Goal: Task Accomplishment & Management: Complete application form

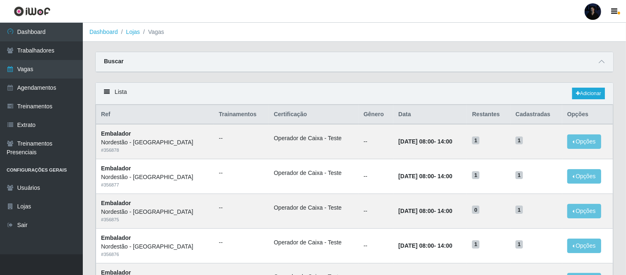
click at [594, 12] on div at bounding box center [592, 11] width 17 height 17
click at [558, 64] on button "Sair" at bounding box center [576, 64] width 74 height 17
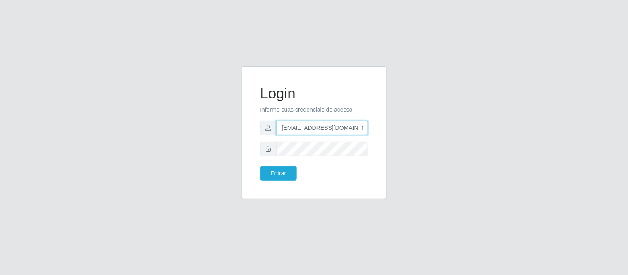
drag, startPoint x: 322, startPoint y: 130, endPoint x: 371, endPoint y: 124, distance: 49.2
click at [371, 124] on div "Login Informe suas credenciais de acesso anacarina390@nordestão.com Entrar" at bounding box center [314, 133] width 124 height 113
type input "anacarina390@superfacil.com"
click at [277, 172] on button "Entrar" at bounding box center [278, 173] width 36 height 14
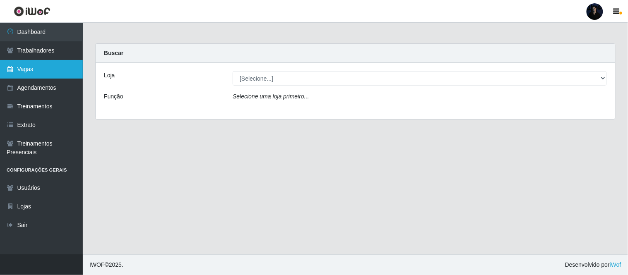
click at [23, 70] on link "Vagas" at bounding box center [41, 69] width 83 height 19
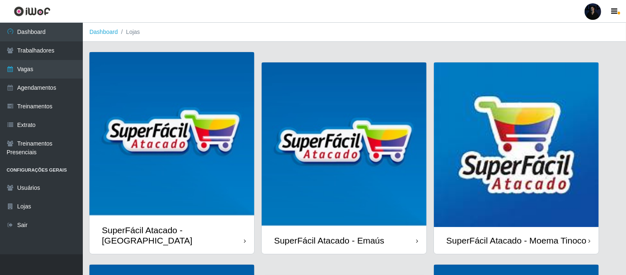
click at [342, 149] on img at bounding box center [344, 144] width 165 height 165
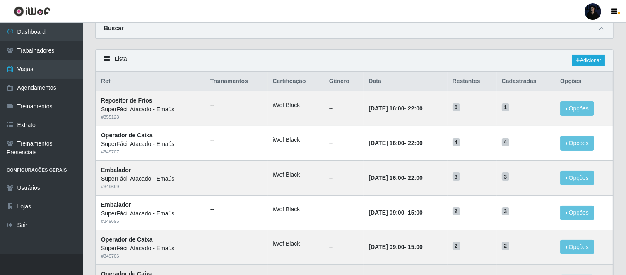
scroll to position [46, 0]
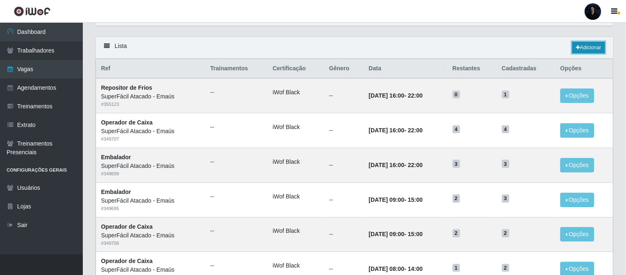
click at [582, 52] on link "Adicionar" at bounding box center [588, 48] width 33 height 12
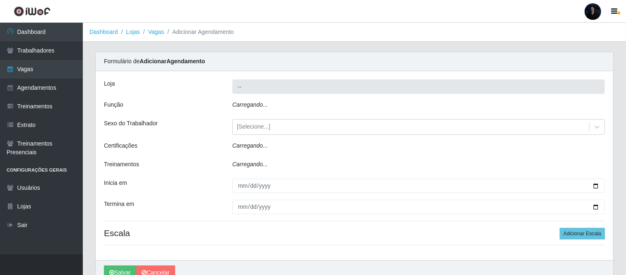
type input "SuperFácil Atacado - Emaús"
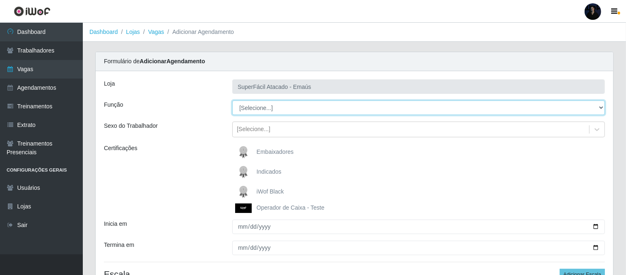
click at [252, 108] on select "[Selecione...] Auxiliar de Estacionamento Auxiliar de Estacionamento + Auxiliar…" at bounding box center [418, 108] width 372 height 14
select select "1"
click at [232, 101] on select "[Selecione...] Auxiliar de Estacionamento Auxiliar de Estacionamento + Auxiliar…" at bounding box center [418, 108] width 372 height 14
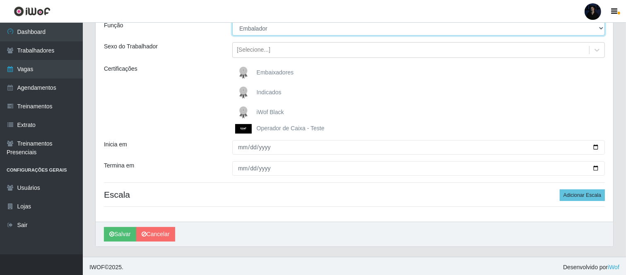
scroll to position [82, 0]
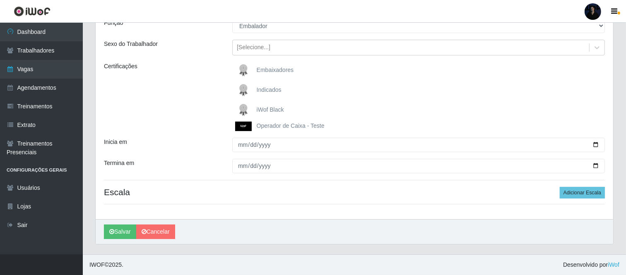
click at [238, 126] on img at bounding box center [245, 127] width 20 height 10
click at [0, 0] on input "Operador de Caixa - Teste" at bounding box center [0, 0] width 0 height 0
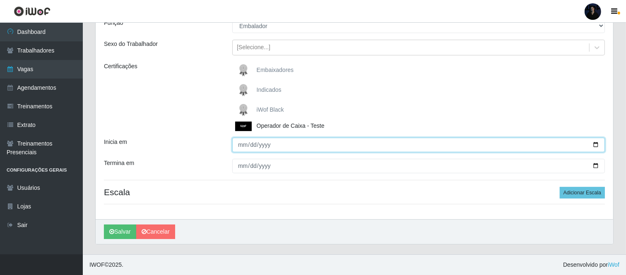
click at [594, 145] on input "Inicia em" at bounding box center [418, 145] width 372 height 14
click at [596, 145] on input "Inicia em" at bounding box center [418, 145] width 372 height 14
type input "[DATE]"
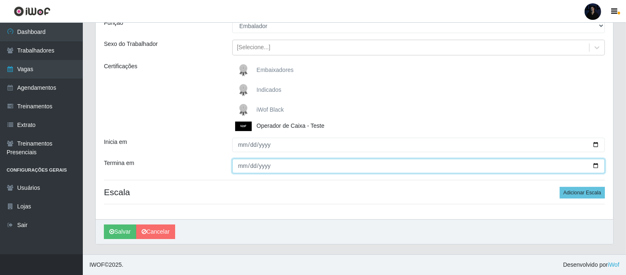
click at [595, 166] on input "Termina em" at bounding box center [418, 166] width 372 height 14
type input "[DATE]"
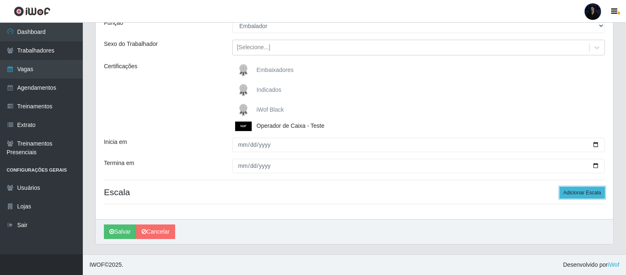
click at [572, 195] on button "Adicionar Escala" at bounding box center [582, 193] width 45 height 12
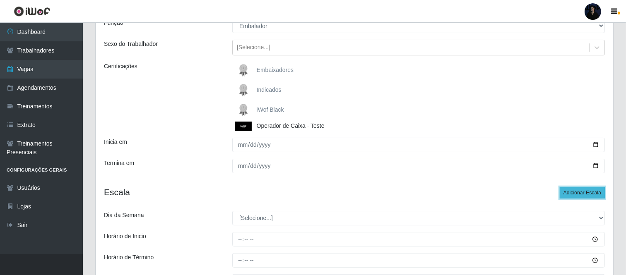
click at [572, 195] on button "Adicionar Escala" at bounding box center [582, 193] width 45 height 12
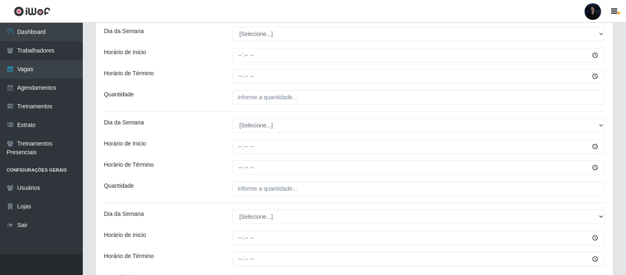
scroll to position [174, 0]
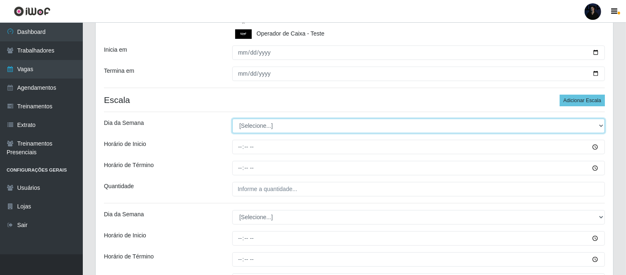
click at [255, 130] on select "[Selecione...] Segunda Terça Quarta Quinta Sexta Sábado Domingo" at bounding box center [418, 126] width 372 height 14
select select "3"
click at [232, 119] on select "[Selecione...] Segunda Terça Quarta Quinta Sexta Sábado Domingo" at bounding box center [418, 126] width 372 height 14
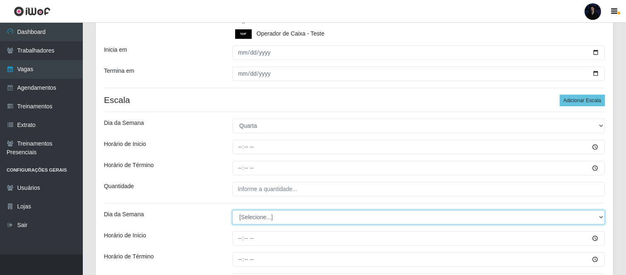
click at [247, 221] on select "[Selecione...] Segunda Terça Quarta Quinta Sexta Sábado Domingo" at bounding box center [418, 217] width 372 height 14
select select "3"
click at [232, 211] on select "[Selecione...] Segunda Terça Quarta Quinta Sexta Sábado Domingo" at bounding box center [418, 217] width 372 height 14
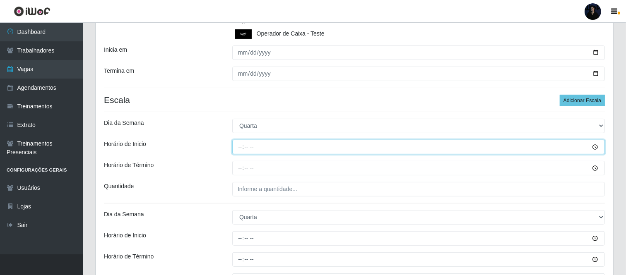
click at [238, 147] on input "Horário de Inicio" at bounding box center [418, 147] width 372 height 14
type input "07:00"
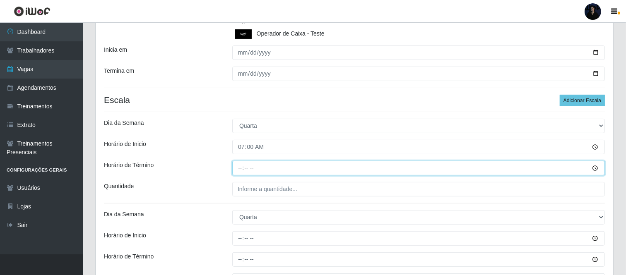
click at [241, 167] on input "Horário de Término" at bounding box center [418, 168] width 372 height 14
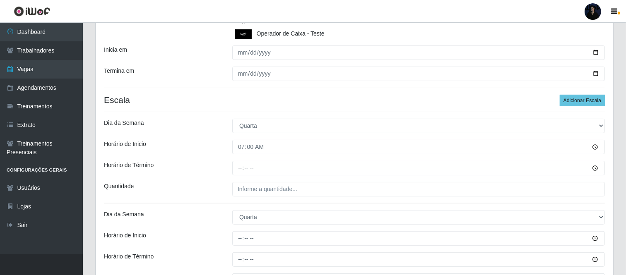
drag, startPoint x: 240, startPoint y: 171, endPoint x: 199, endPoint y: 172, distance: 41.8
click at [199, 172] on div "Horário de Término" at bounding box center [162, 168] width 128 height 14
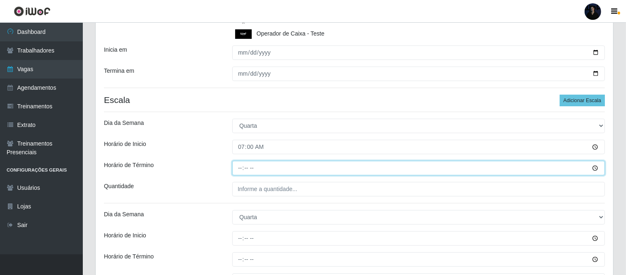
click at [245, 170] on input "Horário de Término" at bounding box center [418, 168] width 372 height 14
click at [241, 170] on input "Horário de Término" at bounding box center [418, 168] width 372 height 14
type input "13:00"
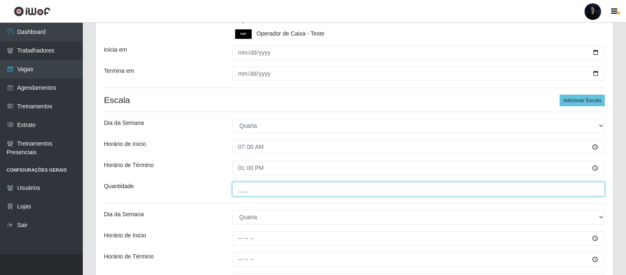
click at [238, 190] on input "___" at bounding box center [418, 189] width 372 height 14
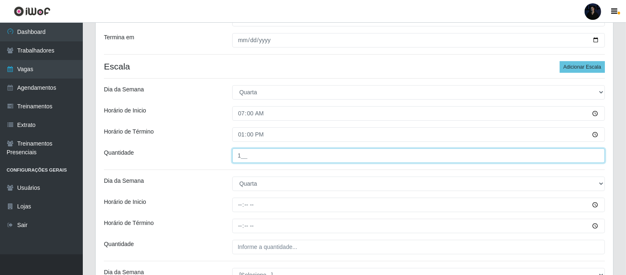
scroll to position [266, 0]
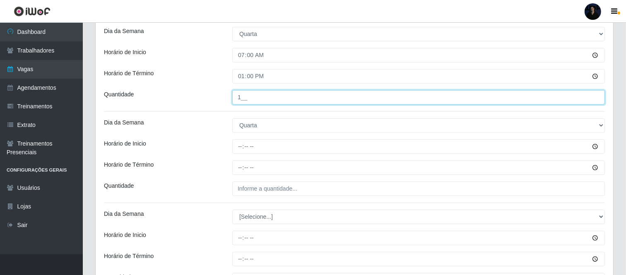
type input "1__"
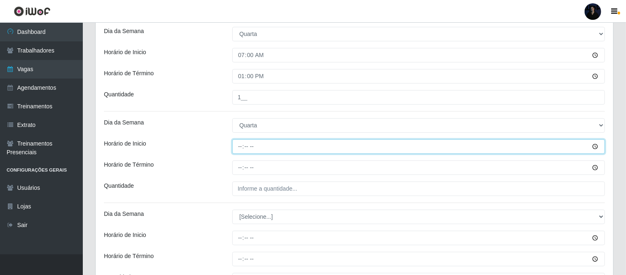
click at [237, 144] on input "Horário de Inicio" at bounding box center [418, 146] width 372 height 14
type input "14:00"
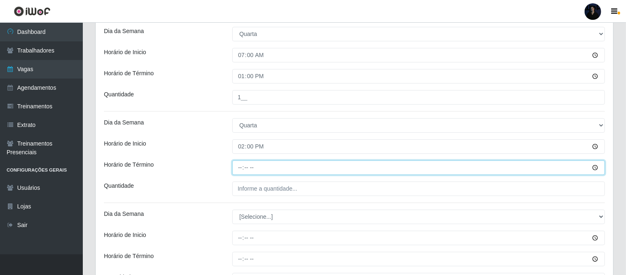
click at [238, 170] on input "Horário de Término" at bounding box center [418, 168] width 372 height 14
type input "20:00"
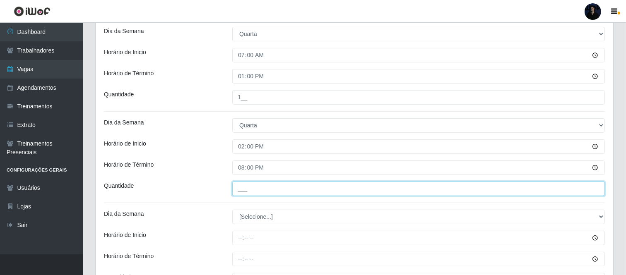
click at [239, 191] on input "___" at bounding box center [418, 189] width 372 height 14
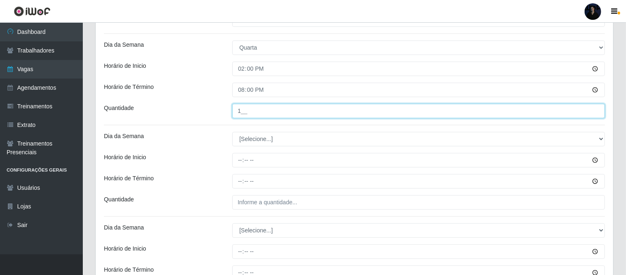
scroll to position [358, 0]
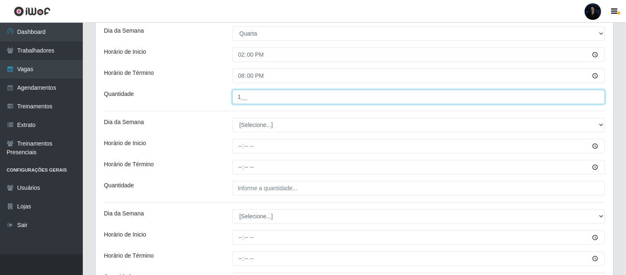
type input "1__"
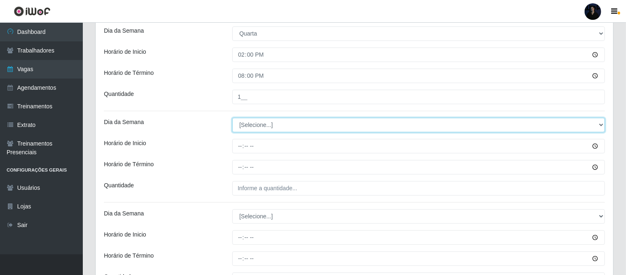
click at [250, 127] on select "[Selecione...] Segunda Terça Quarta Quinta Sexta Sábado Domingo" at bounding box center [418, 125] width 372 height 14
select select "4"
click at [232, 118] on select "[Selecione...] Segunda Terça Quarta Quinta Sexta Sábado Domingo" at bounding box center [418, 125] width 372 height 14
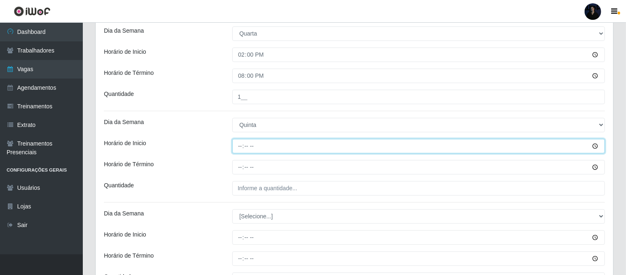
click at [238, 145] on input "Horário de Inicio" at bounding box center [418, 146] width 372 height 14
type input "08:00"
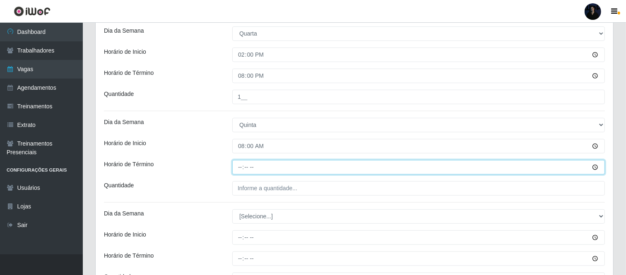
click at [240, 166] on input "Horário de Término" at bounding box center [418, 167] width 372 height 14
type input "14:00"
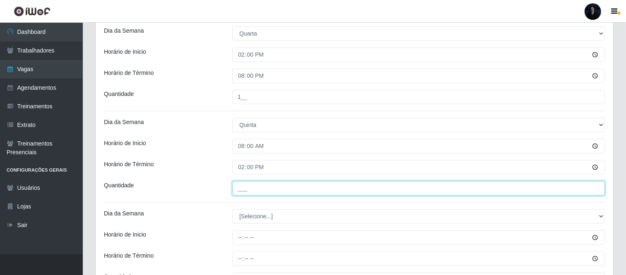
click at [241, 187] on input "___" at bounding box center [418, 188] width 372 height 14
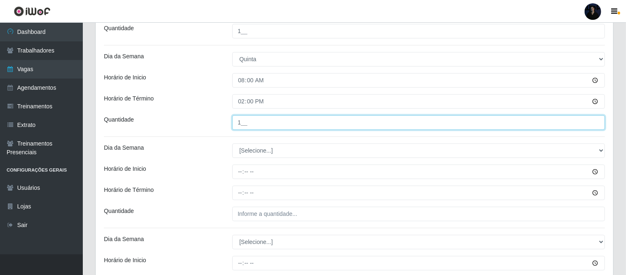
scroll to position [450, 0]
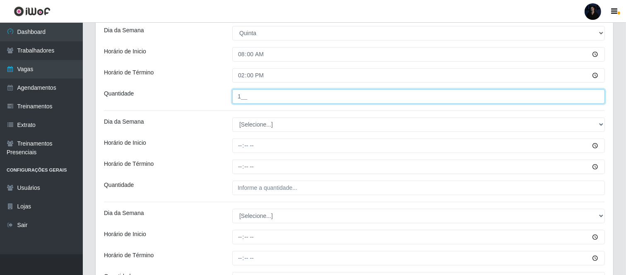
type input "1__"
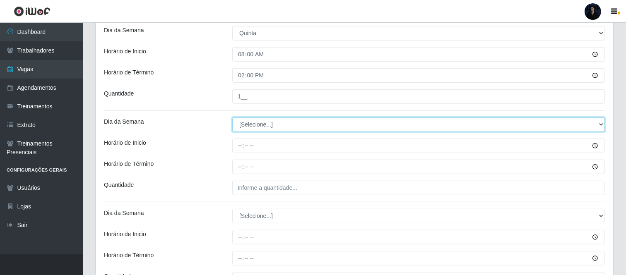
click at [270, 130] on select "[Selecione...] Segunda Terça Quarta Quinta Sexta Sábado Domingo" at bounding box center [418, 125] width 372 height 14
select select "5"
click at [232, 118] on select "[Selecione...] Segunda Terça Quarta Quinta Sexta Sábado Domingo" at bounding box center [418, 125] width 372 height 14
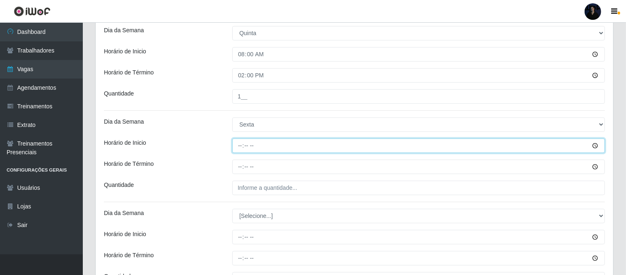
click at [238, 147] on input "Horário de Inicio" at bounding box center [418, 146] width 372 height 14
type input "08:00"
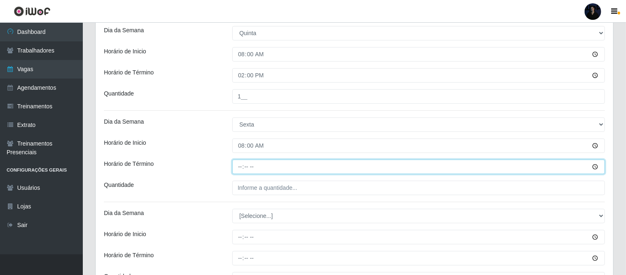
click at [241, 165] on input "Horário de Término" at bounding box center [418, 167] width 372 height 14
type input "14:00"
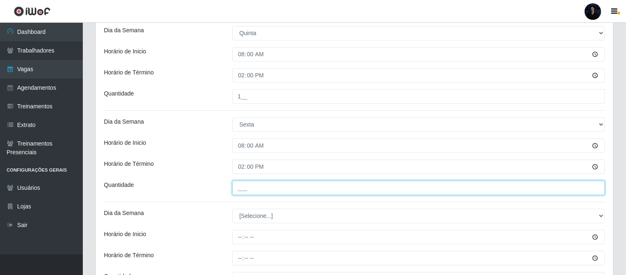
click at [241, 189] on input "___" at bounding box center [418, 188] width 372 height 14
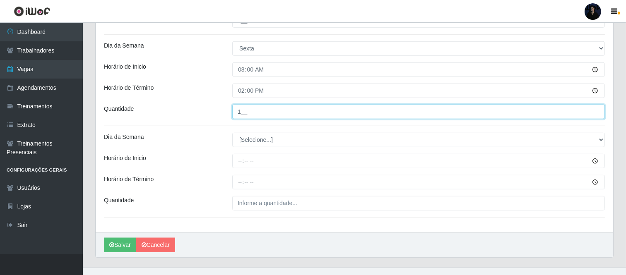
scroll to position [540, 0]
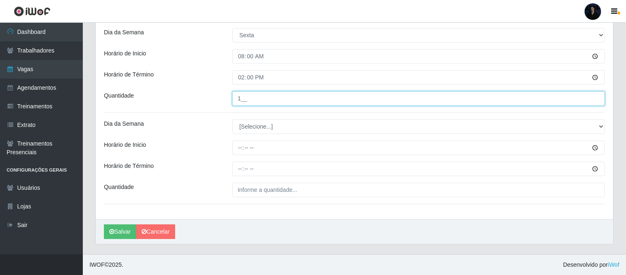
type input "1__"
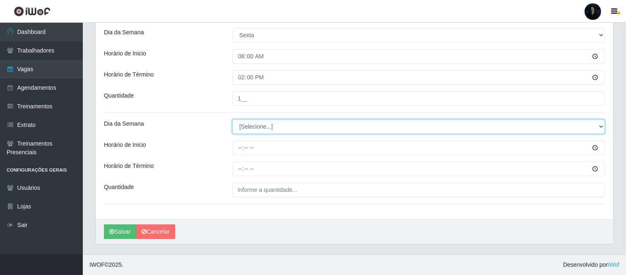
click at [253, 130] on select "[Selecione...] Segunda Terça Quarta Quinta Sexta Sábado Domingo" at bounding box center [418, 127] width 372 height 14
select select "6"
click at [232, 120] on select "[Selecione...] Segunda Terça Quarta Quinta Sexta Sábado Domingo" at bounding box center [418, 127] width 372 height 14
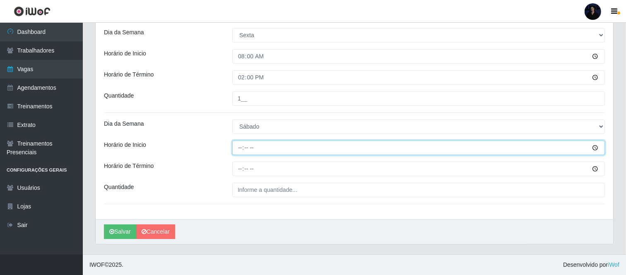
click at [241, 143] on input "Horário de Inicio" at bounding box center [418, 148] width 372 height 14
type input "08:00"
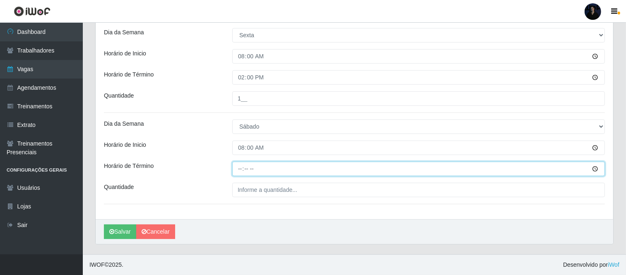
click at [239, 169] on input "Horário de Término" at bounding box center [418, 169] width 372 height 14
type input "14:00"
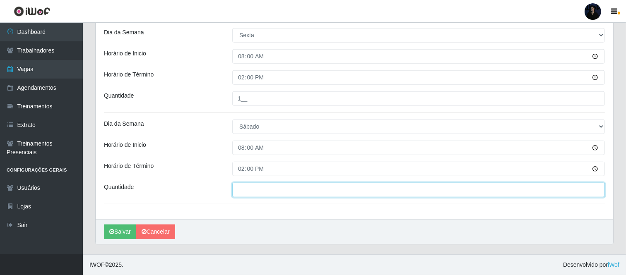
click at [246, 188] on input "___" at bounding box center [418, 190] width 372 height 14
type input "1__"
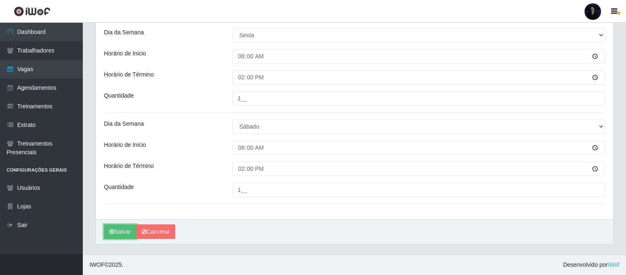
click at [116, 223] on div "Salvar Cancelar" at bounding box center [354, 231] width 517 height 25
click at [112, 231] on icon "submit" at bounding box center [111, 232] width 5 height 6
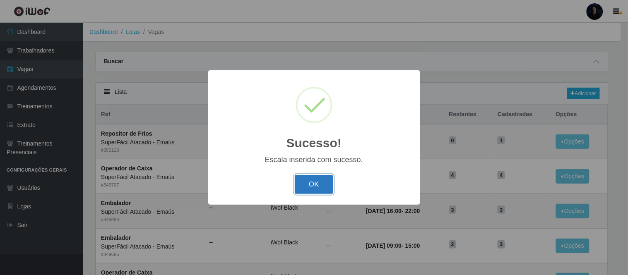
click at [310, 192] on button "OK" at bounding box center [314, 184] width 38 height 19
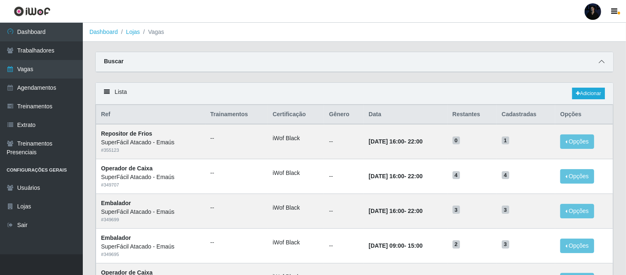
click at [603, 61] on icon at bounding box center [601, 62] width 6 height 6
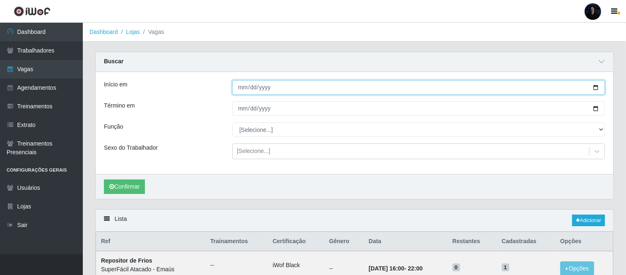
click at [594, 88] on input "Início em" at bounding box center [418, 87] width 372 height 14
click at [596, 87] on input "Início em" at bounding box center [418, 87] width 372 height 14
type input "[DATE]"
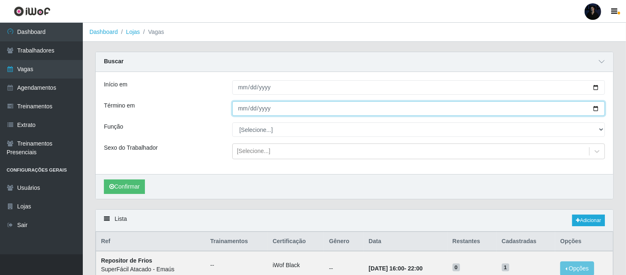
click at [593, 108] on input "Término em" at bounding box center [418, 108] width 372 height 14
type input "[DATE]"
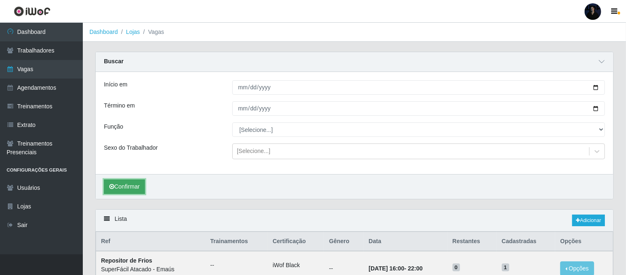
click at [129, 188] on button "Confirmar" at bounding box center [124, 187] width 41 height 14
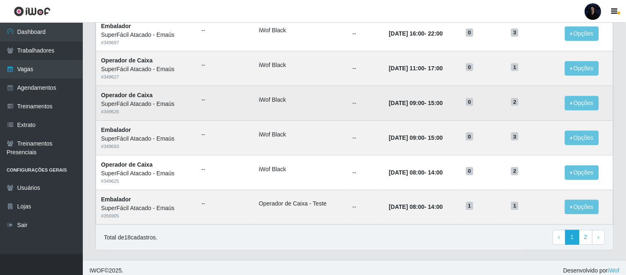
scroll to position [553, 0]
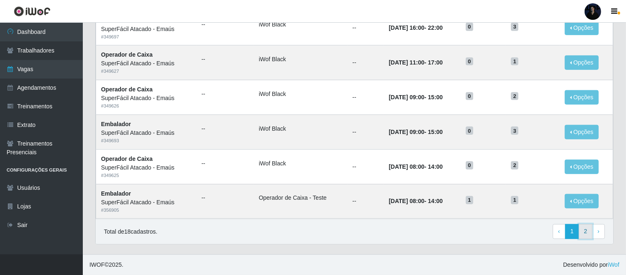
click at [589, 231] on link "2" at bounding box center [586, 231] width 14 height 15
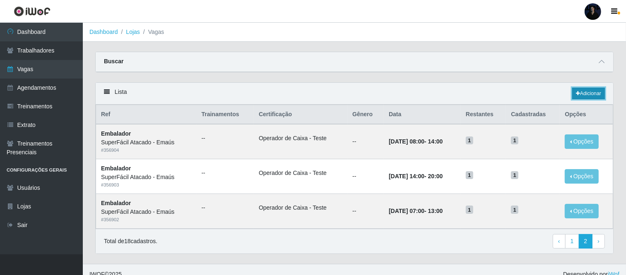
click at [586, 91] on link "Adicionar" at bounding box center [588, 94] width 33 height 12
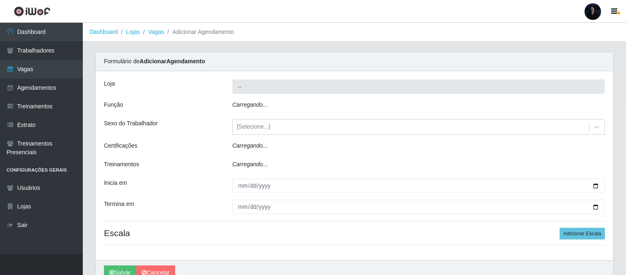
type input "SuperFácil Atacado - Emaús"
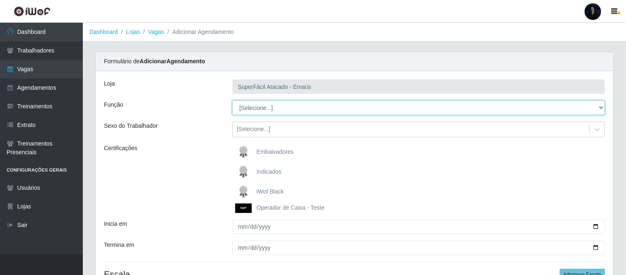
click at [251, 110] on select "[Selecione...] Auxiliar de Estacionamento Auxiliar de Estacionamento + Auxiliar…" at bounding box center [418, 108] width 372 height 14
select select "1"
click at [232, 101] on select "[Selecione...] Auxiliar de Estacionamento Auxiliar de Estacionamento + Auxiliar…" at bounding box center [418, 108] width 372 height 14
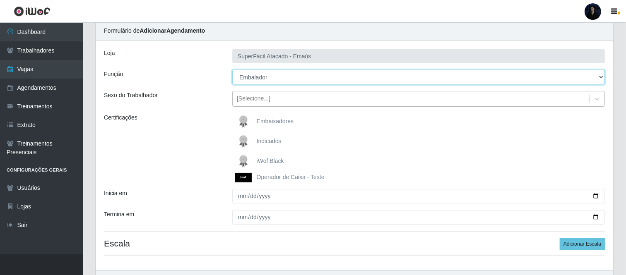
scroll to position [46, 0]
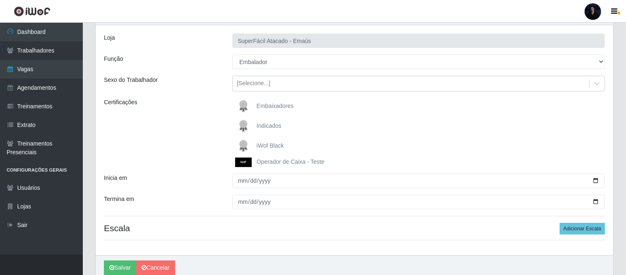
click at [250, 167] on img at bounding box center [245, 163] width 20 height 10
click at [0, 0] on input "Operador de Caixa - Teste" at bounding box center [0, 0] width 0 height 0
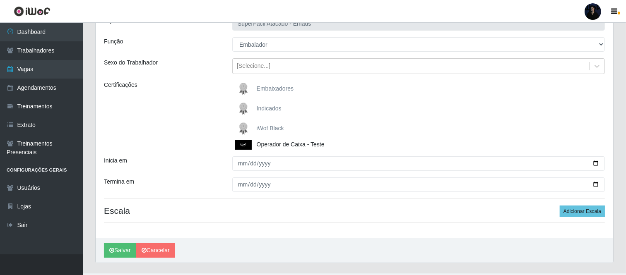
scroll to position [82, 0]
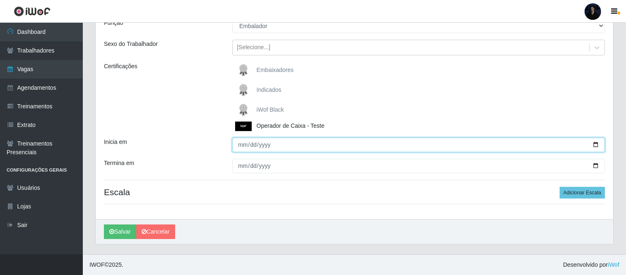
click at [595, 143] on input "Inicia em" at bounding box center [418, 145] width 372 height 14
type input "2025-10-22"
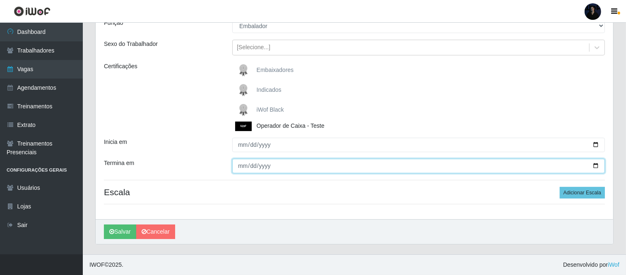
click at [595, 166] on input "Termina em" at bounding box center [418, 166] width 372 height 14
type input "2025-10-31"
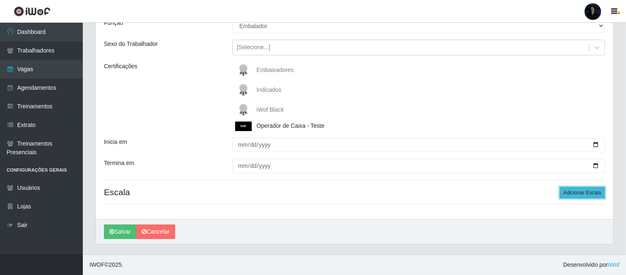
click at [570, 195] on button "Adicionar Escala" at bounding box center [582, 193] width 45 height 12
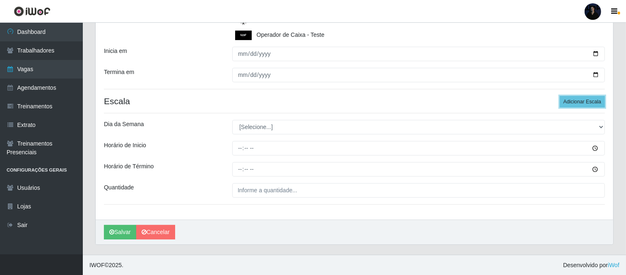
scroll to position [174, 0]
click at [570, 98] on button "Adicionar Escala" at bounding box center [582, 102] width 45 height 12
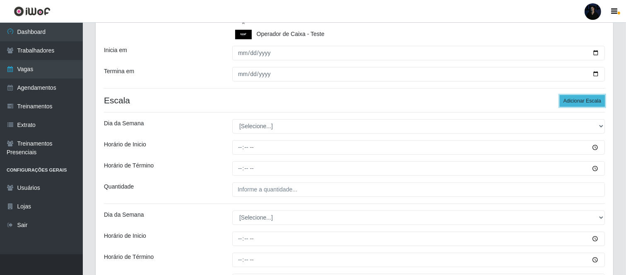
click at [570, 99] on button "Adicionar Escala" at bounding box center [582, 101] width 45 height 12
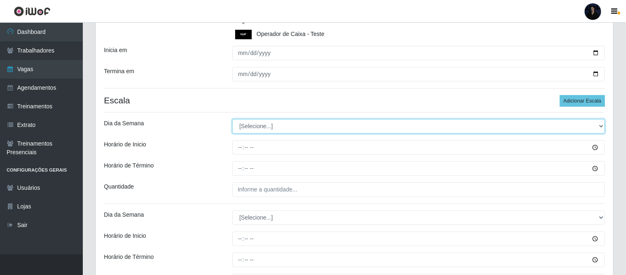
click at [248, 121] on select "[Selecione...] Segunda Terça Quarta Quinta Sexta Sábado Domingo" at bounding box center [418, 126] width 372 height 14
select select "4"
click at [232, 120] on select "[Selecione...] Segunda Terça Quarta Quinta Sexta Sábado Domingo" at bounding box center [418, 126] width 372 height 14
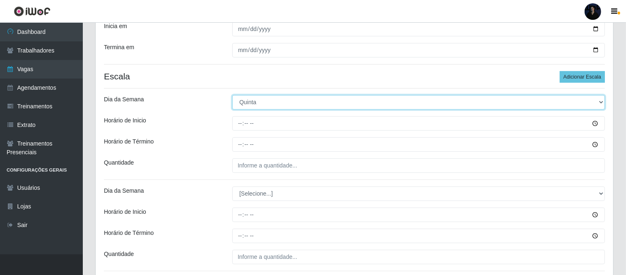
scroll to position [266, 0]
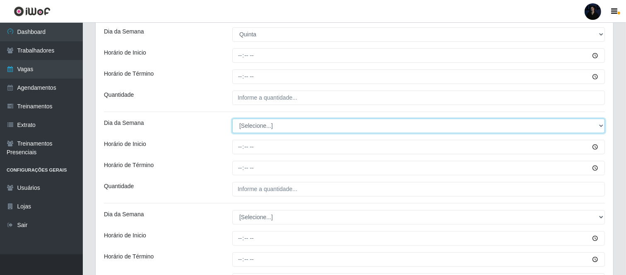
click at [243, 130] on select "[Selecione...] Segunda Terça Quarta Quinta Sexta Sábado Domingo" at bounding box center [418, 126] width 372 height 14
select select "1"
click at [232, 119] on select "[Selecione...] Segunda Terça Quarta Quinta Sexta Sábado Domingo" at bounding box center [418, 126] width 372 height 14
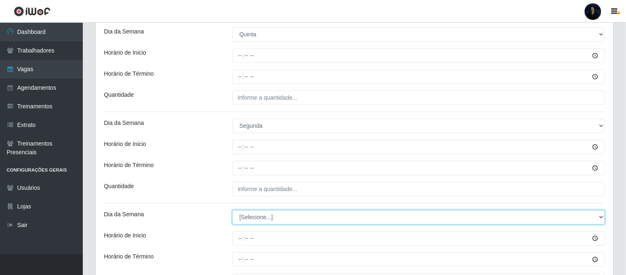
click at [244, 216] on select "[Selecione...] Segunda Terça Quarta Quinta Sexta Sábado Domingo" at bounding box center [418, 217] width 372 height 14
click at [232, 210] on select "[Selecione...] Segunda Terça Quarta Quinta Sexta Sábado Domingo" at bounding box center [418, 217] width 372 height 14
click at [252, 214] on select "[Selecione...] Segunda Terça Quarta Quinta Sexta Sábado Domingo" at bounding box center [418, 217] width 372 height 14
select select "5"
click at [232, 210] on select "[Selecione...] Segunda Terça Quarta Quinta Sexta Sábado Domingo" at bounding box center [418, 217] width 372 height 14
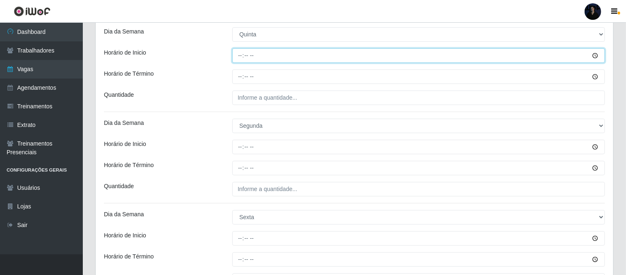
click at [239, 60] on input "Horário de Inicio" at bounding box center [418, 55] width 372 height 14
type input "08:00"
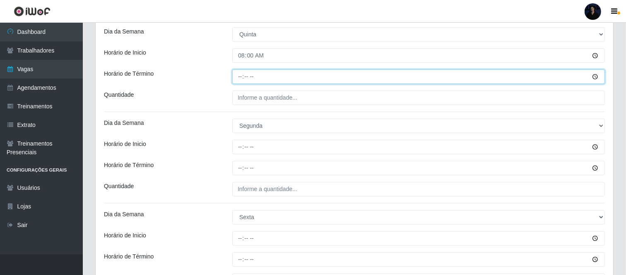
click at [241, 73] on input "Horário de Término" at bounding box center [418, 77] width 372 height 14
type input "14:00"
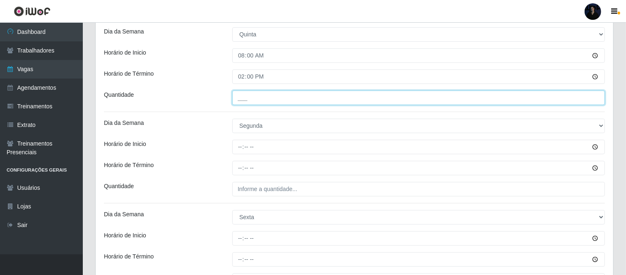
click at [241, 100] on input "___" at bounding box center [418, 98] width 372 height 14
type input "1__"
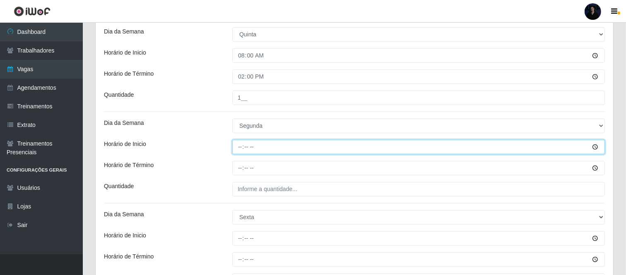
click at [243, 146] on input "Horário de Inicio" at bounding box center [418, 147] width 372 height 14
type input "08:00"
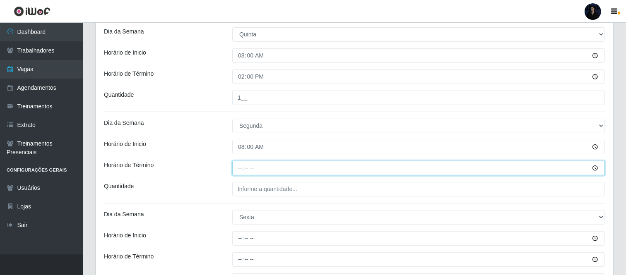
click at [240, 166] on input "Horário de Término" at bounding box center [418, 168] width 372 height 14
drag, startPoint x: 240, startPoint y: 167, endPoint x: 243, endPoint y: 172, distance: 5.7
click at [243, 172] on input "Horário de Término" at bounding box center [418, 168] width 372 height 14
type input "14:00"
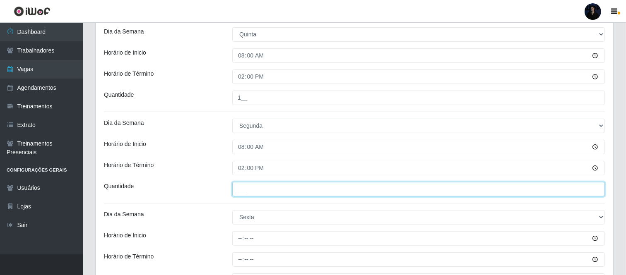
click at [241, 189] on input "___" at bounding box center [418, 189] width 372 height 14
type input "1__"
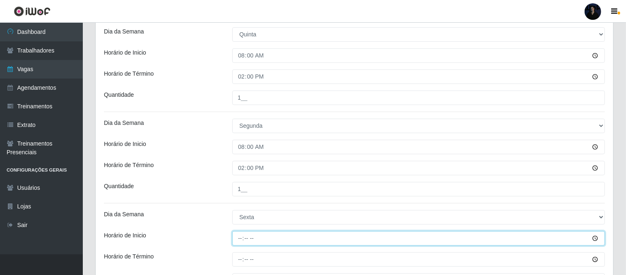
click at [242, 237] on input "Horário de Inicio" at bounding box center [418, 238] width 372 height 14
type input "08:00"
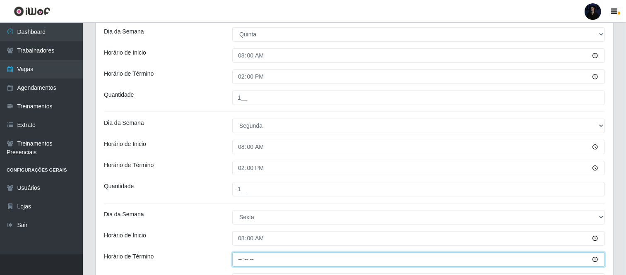
click at [238, 258] on input "Horário de Término" at bounding box center [418, 259] width 372 height 14
type input "14:00"
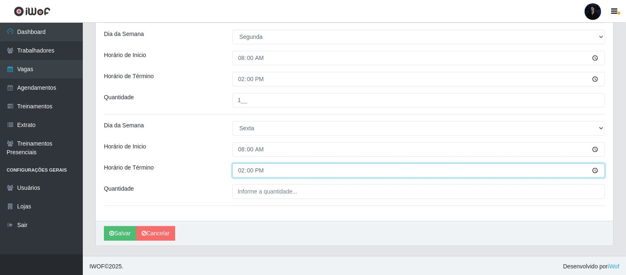
scroll to position [357, 0]
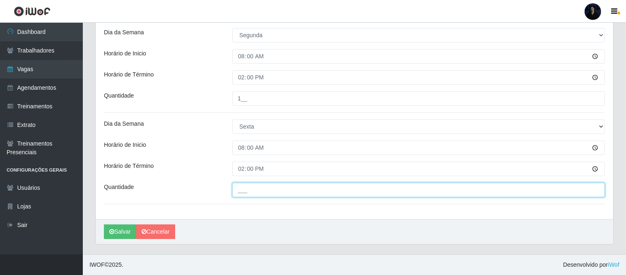
click at [238, 195] on input "___" at bounding box center [418, 190] width 372 height 14
type input "1__"
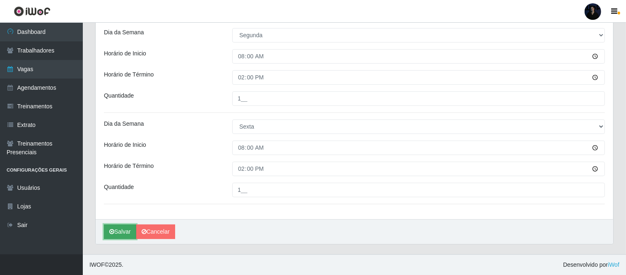
click at [112, 230] on icon "submit" at bounding box center [111, 232] width 5 height 6
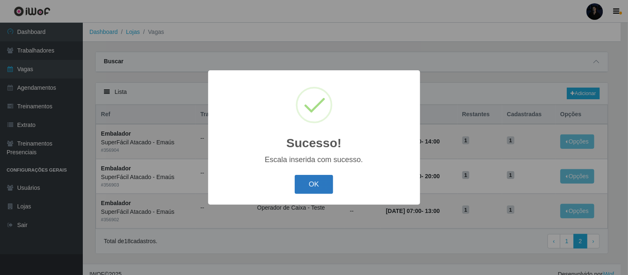
click at [318, 188] on button "OK" at bounding box center [314, 184] width 38 height 19
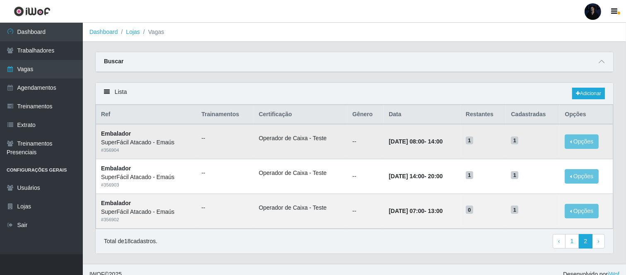
scroll to position [10, 0]
